Goal: Communication & Community: Answer question/provide support

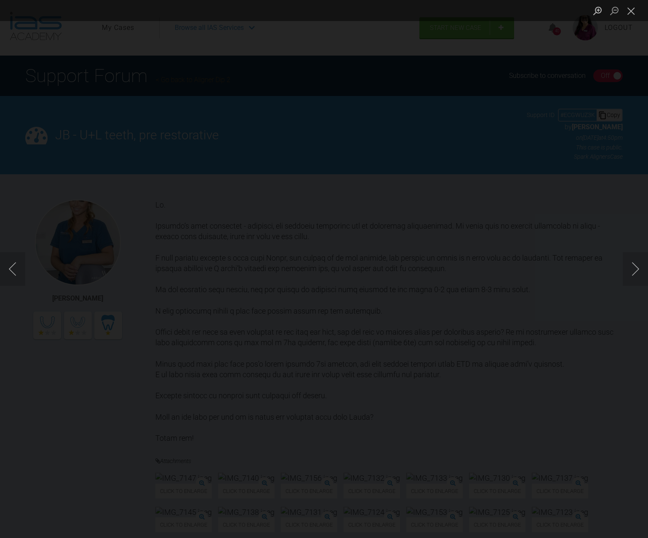
scroll to position [547, 0]
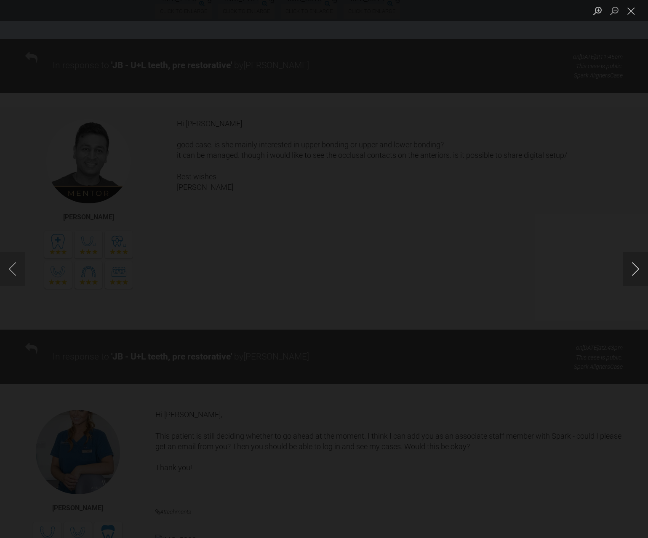
click at [630, 268] on button "Next image" at bounding box center [635, 269] width 25 height 34
click at [16, 272] on button "Previous image" at bounding box center [12, 269] width 25 height 34
click at [12, 271] on button "Previous image" at bounding box center [12, 269] width 25 height 34
click at [10, 269] on button "Previous image" at bounding box center [12, 269] width 25 height 34
click at [636, 267] on button "Next image" at bounding box center [635, 269] width 25 height 34
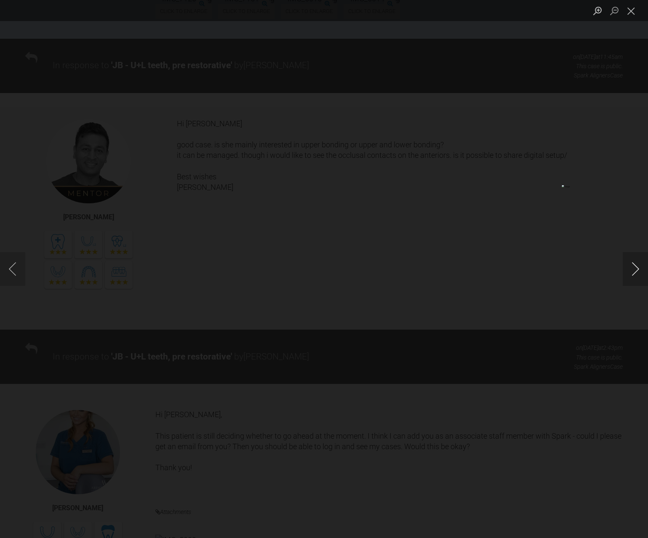
click at [636, 267] on button "Next image" at bounding box center [635, 269] width 25 height 34
click at [15, 272] on button "Previous image" at bounding box center [12, 269] width 25 height 34
click at [11, 273] on button "Previous image" at bounding box center [12, 269] width 25 height 34
click at [631, 275] on button "Next image" at bounding box center [635, 269] width 25 height 34
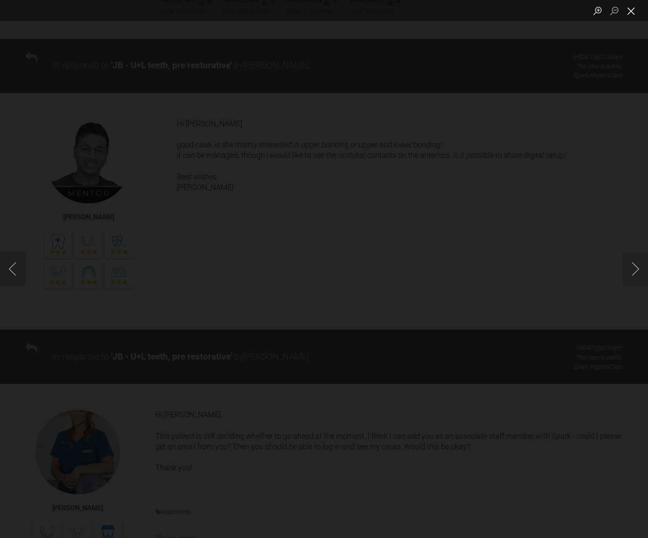
click at [635, 14] on button "Close lightbox" at bounding box center [631, 10] width 17 height 15
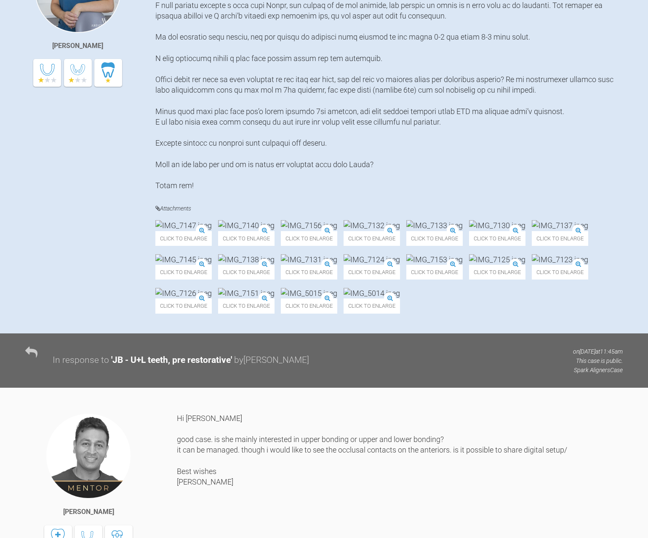
scroll to position [0, 0]
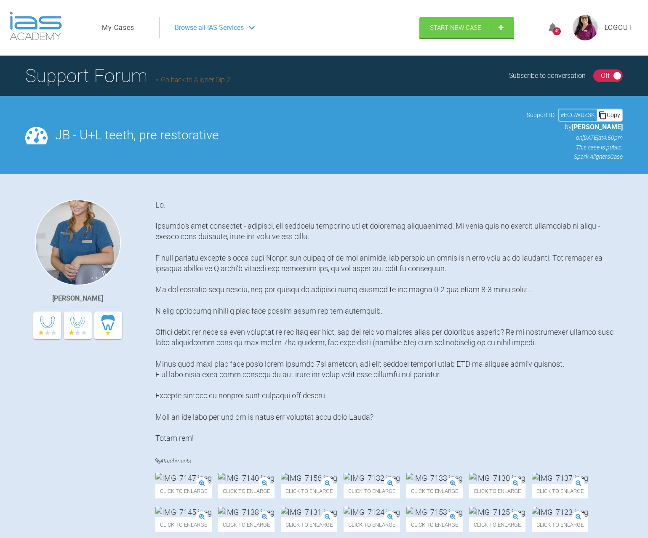
click at [550, 29] on icon at bounding box center [552, 28] width 8 height 10
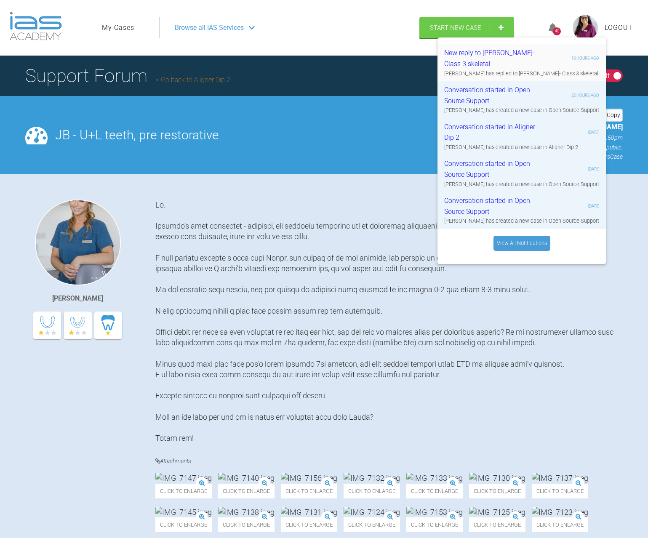
click at [465, 56] on div "New reply to Andy- Class 3 skeletal" at bounding box center [494, 58] width 101 height 21
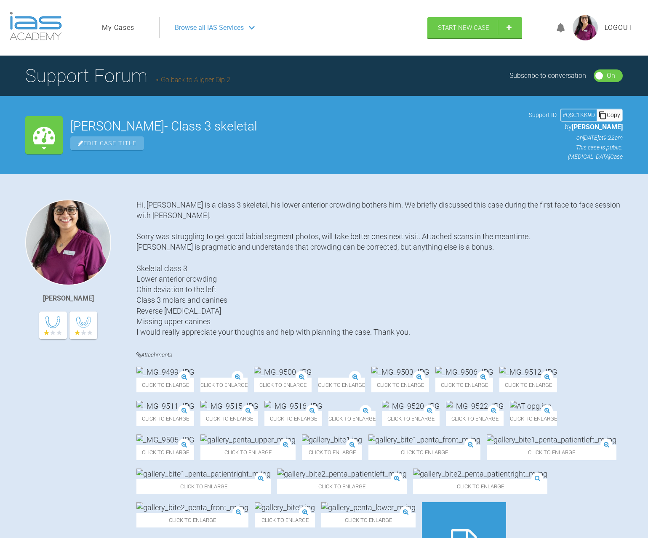
click at [181, 77] on link "Go back to Aligner Dip 2" at bounding box center [193, 80] width 75 height 8
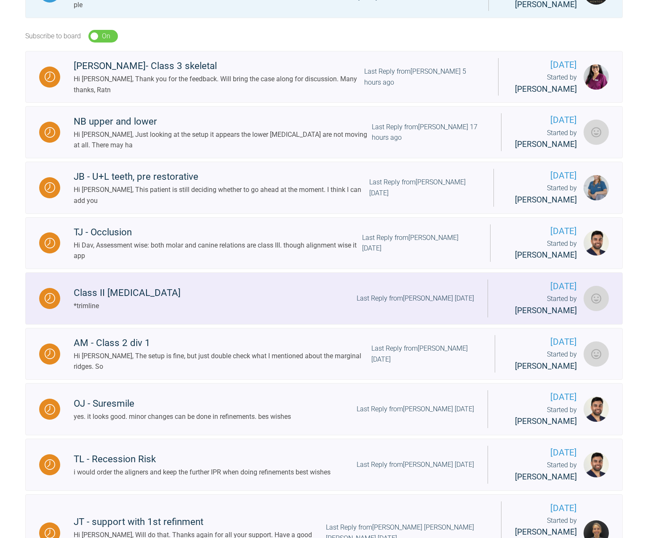
scroll to position [295, 0]
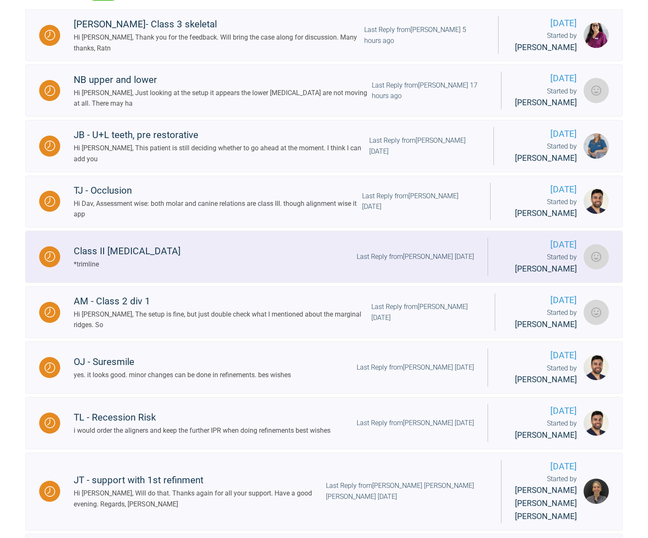
click at [106, 258] on div "Class II malocclusion" at bounding box center [127, 251] width 107 height 15
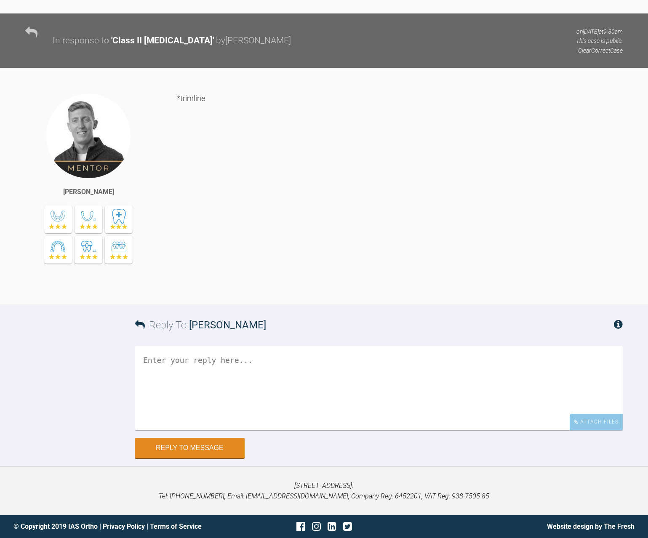
scroll to position [6406, 0]
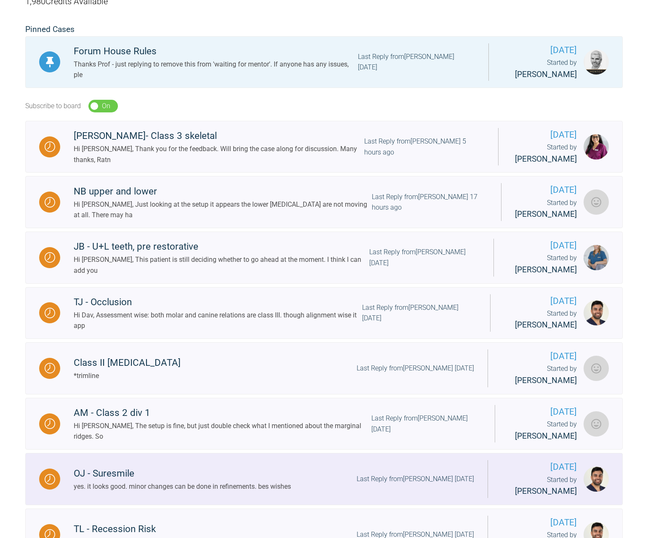
scroll to position [198, 0]
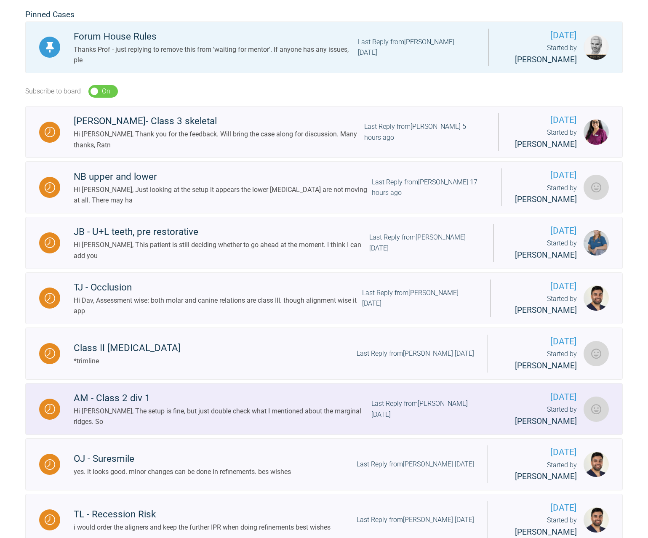
click at [127, 404] on div "AM - Class 2 div 1" at bounding box center [223, 398] width 298 height 15
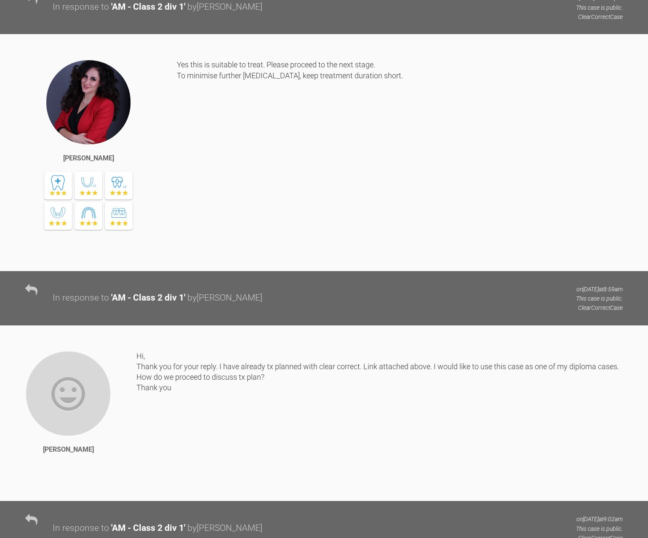
scroll to position [745, 0]
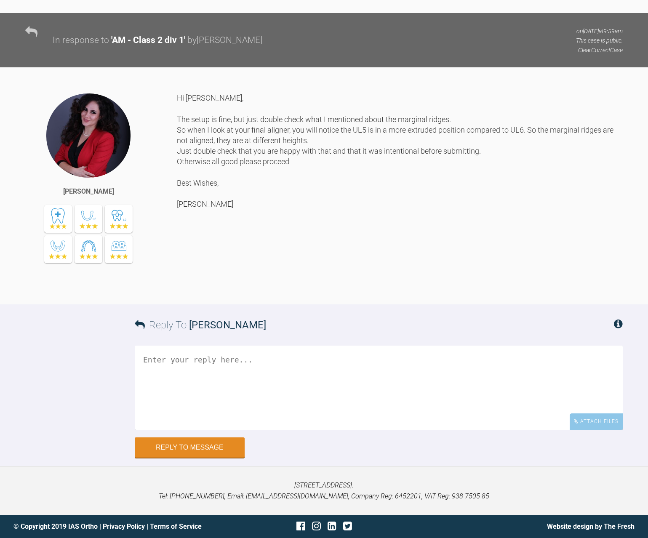
scroll to position [4657, 0]
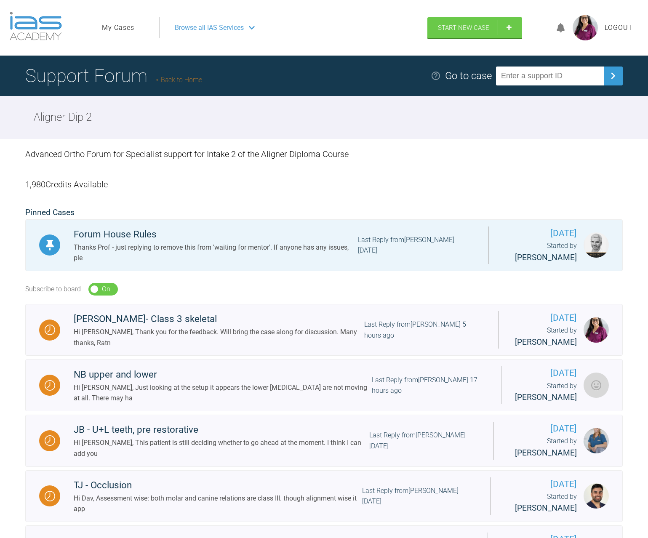
click at [182, 77] on link "Back to Home" at bounding box center [179, 80] width 46 height 8
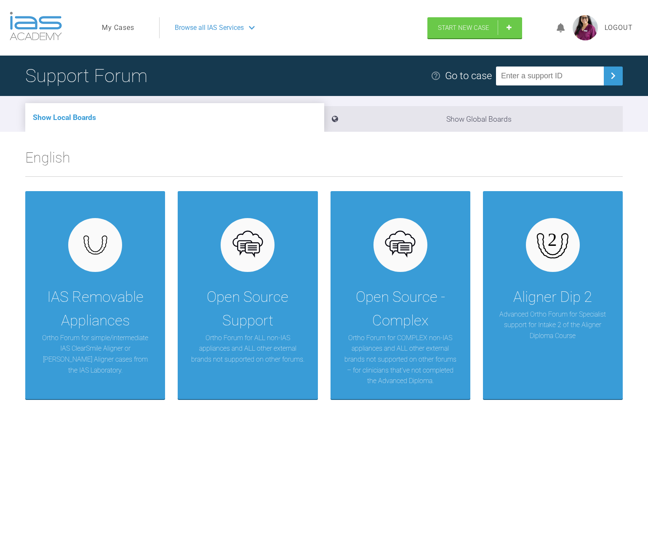
click at [591, 26] on img at bounding box center [584, 27] width 25 height 25
click at [614, 28] on span "Logout" at bounding box center [618, 27] width 28 height 11
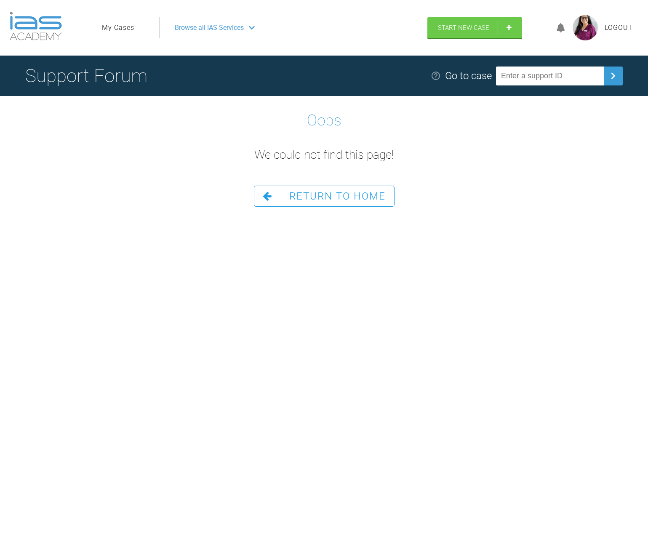
click at [609, 27] on span "Logout" at bounding box center [618, 27] width 28 height 11
click at [617, 25] on span "Logout" at bounding box center [618, 27] width 28 height 11
click at [301, 197] on span "Return To Home" at bounding box center [337, 196] width 96 height 12
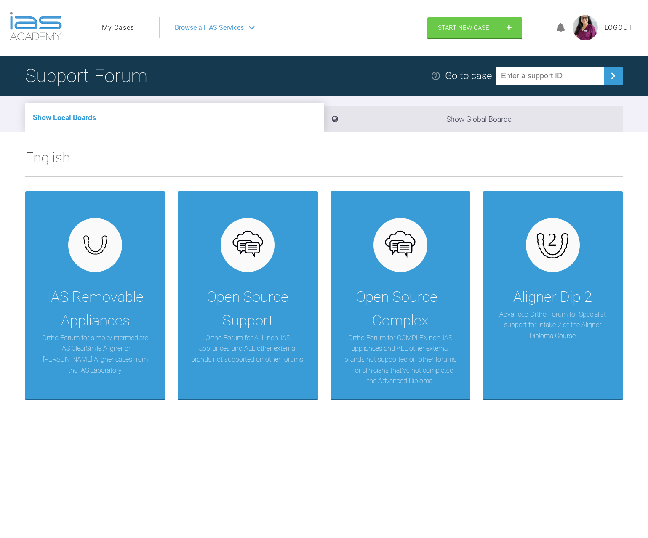
click at [617, 26] on span "Logout" at bounding box center [618, 27] width 28 height 11
